Goal: Find specific page/section: Find specific page/section

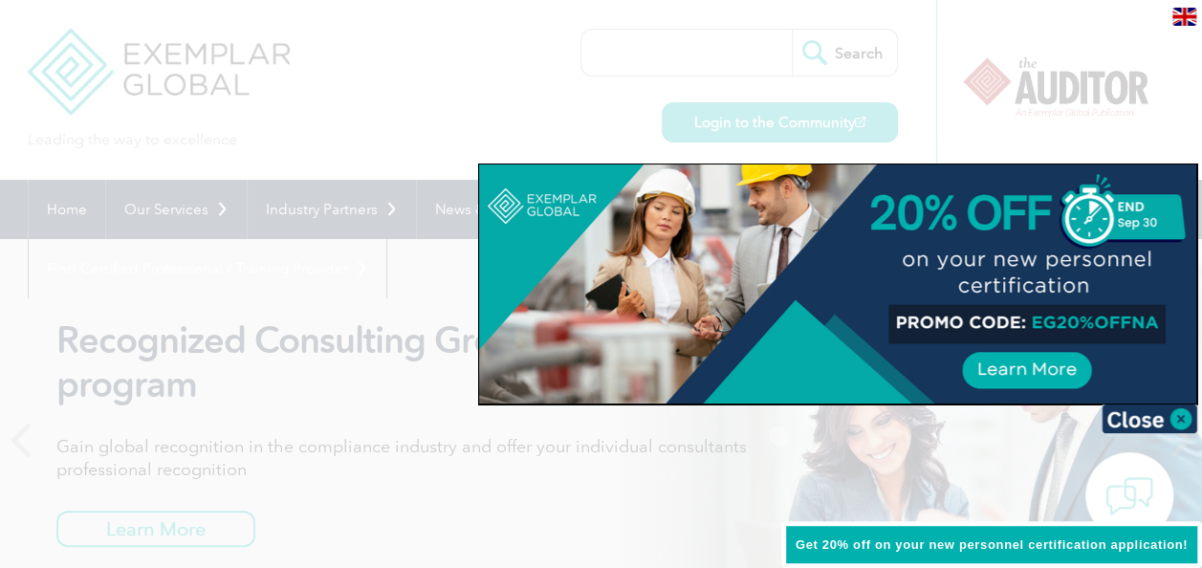
click at [392, 111] on div at bounding box center [601, 284] width 1202 height 568
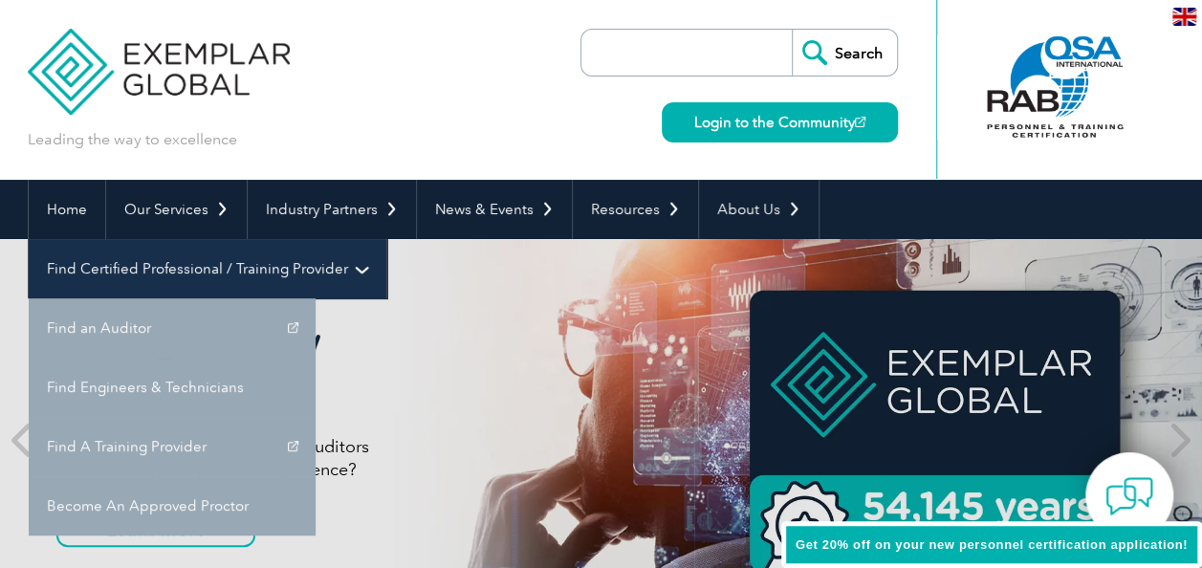
click at [386, 239] on link "Find Certified Professional / Training Provider" at bounding box center [208, 268] width 358 height 59
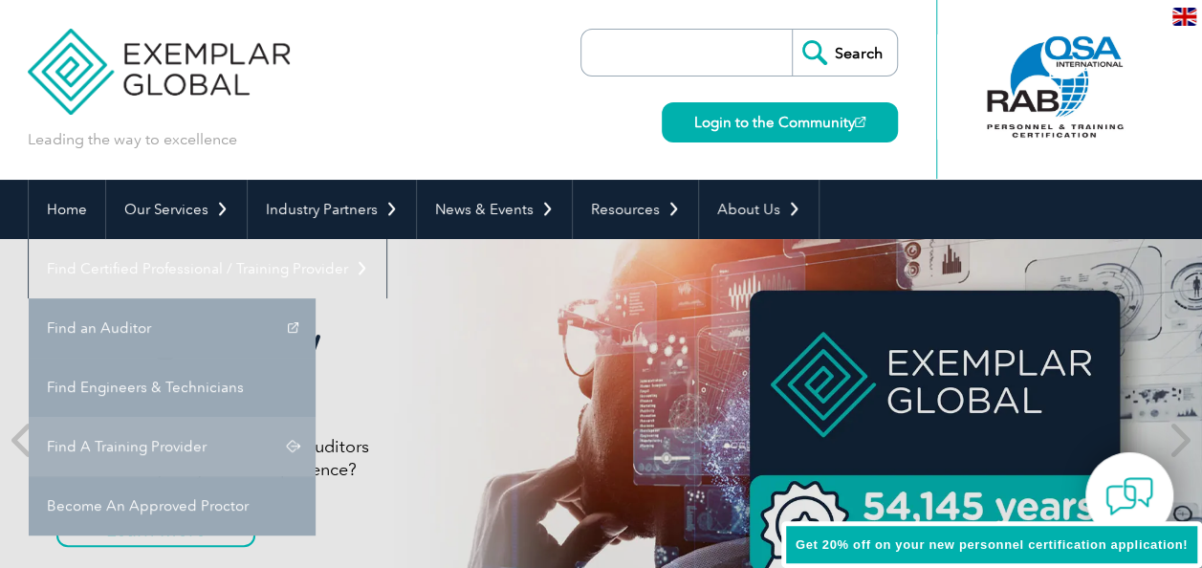
click at [316, 417] on link "Find A Training Provider" at bounding box center [172, 446] width 287 height 59
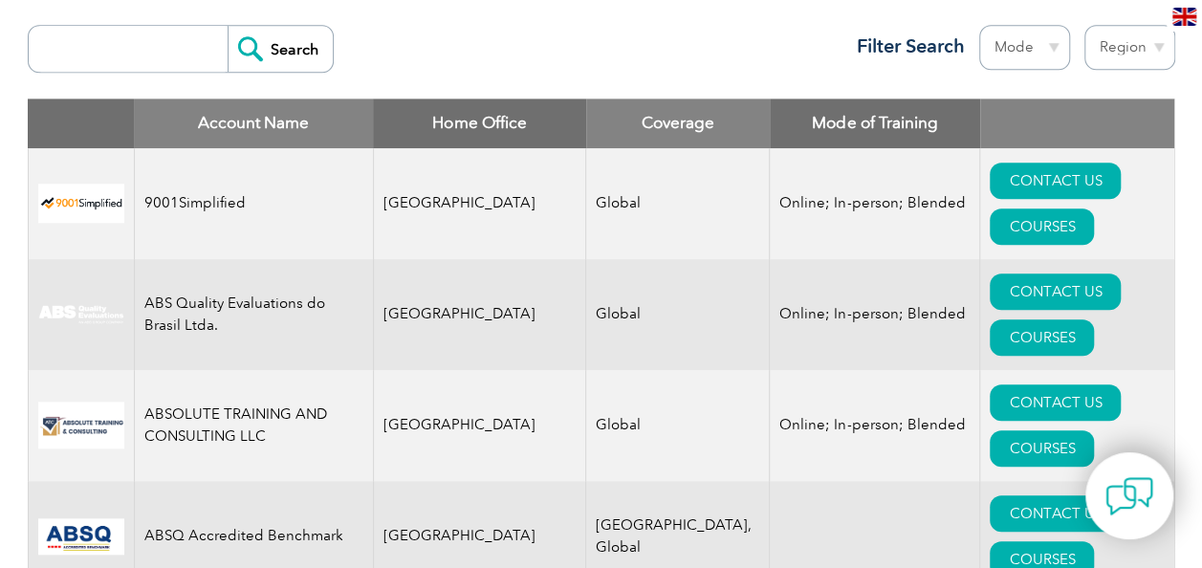
scroll to position [861, 0]
